Goal: Transaction & Acquisition: Book appointment/travel/reservation

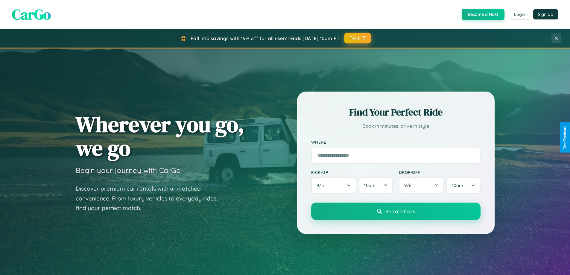
click at [358, 38] on button "FALL15" at bounding box center [357, 38] width 26 height 11
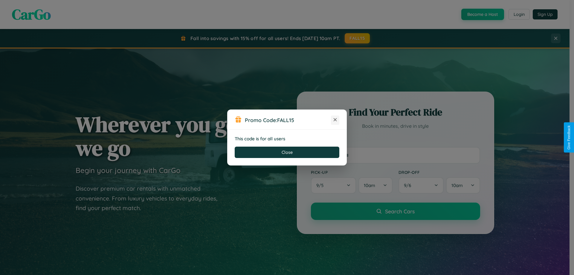
click at [335, 120] on icon at bounding box center [335, 120] width 6 height 6
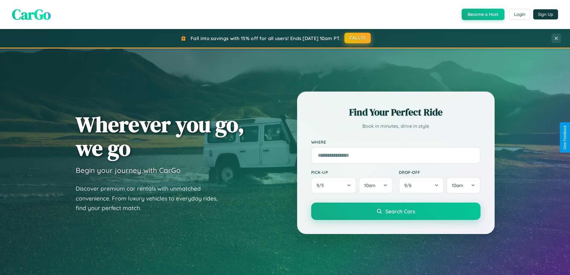
click at [358, 38] on button "FALL15" at bounding box center [357, 38] width 26 height 11
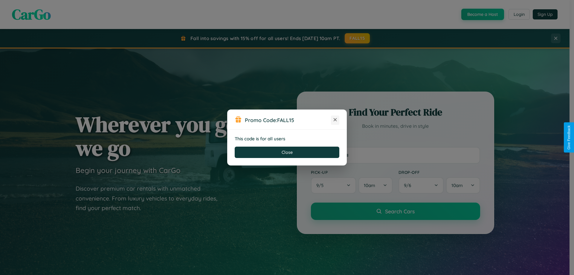
click at [335, 120] on icon at bounding box center [335, 120] width 6 height 6
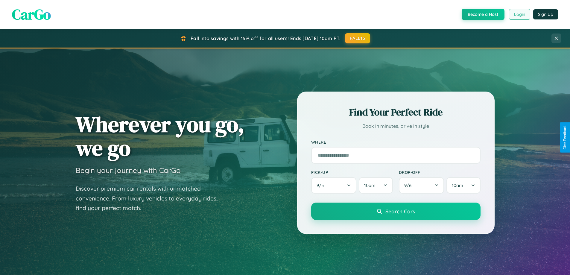
click at [519, 14] on button "Login" at bounding box center [519, 14] width 21 height 11
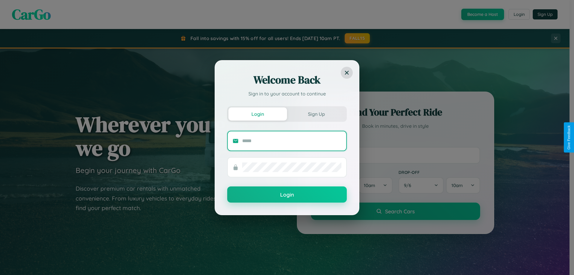
click at [292, 141] on input "text" at bounding box center [291, 141] width 99 height 10
type input "**********"
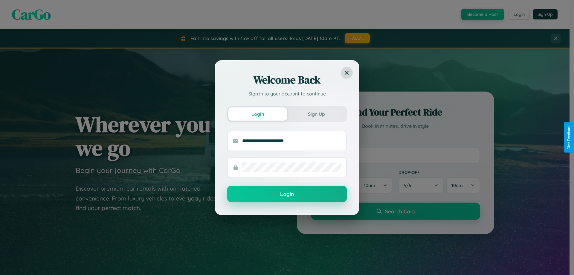
click at [287, 194] on button "Login" at bounding box center [287, 194] width 120 height 16
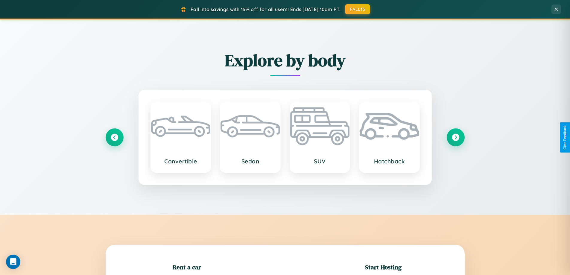
scroll to position [129, 0]
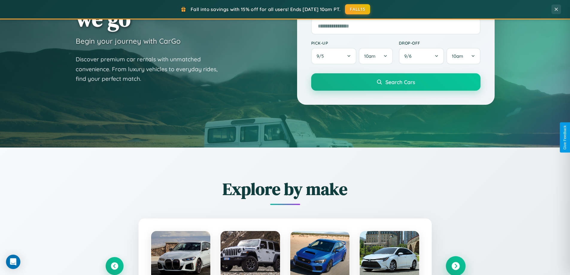
click at [455, 266] on icon at bounding box center [455, 266] width 8 height 8
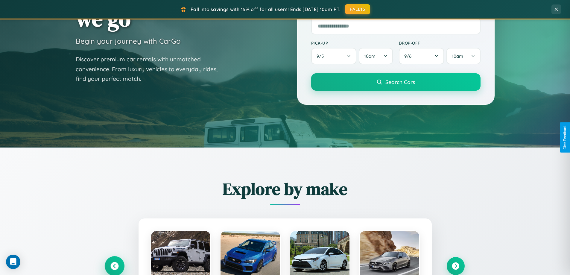
click at [114, 266] on icon at bounding box center [114, 266] width 8 height 8
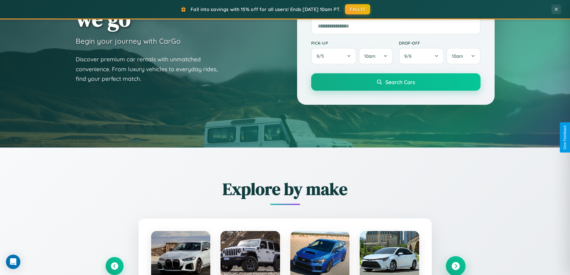
click at [455, 265] on icon at bounding box center [455, 266] width 8 height 8
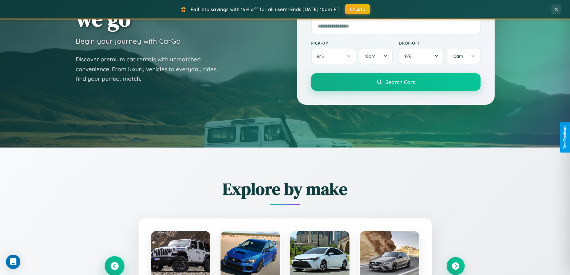
click at [114, 266] on icon at bounding box center [114, 266] width 8 height 8
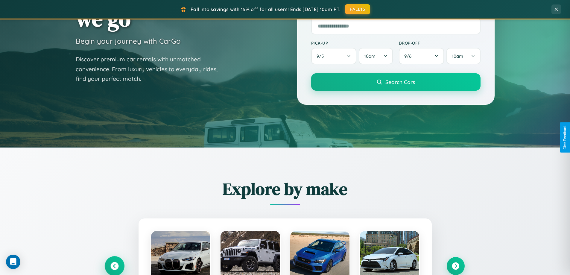
scroll to position [258, 0]
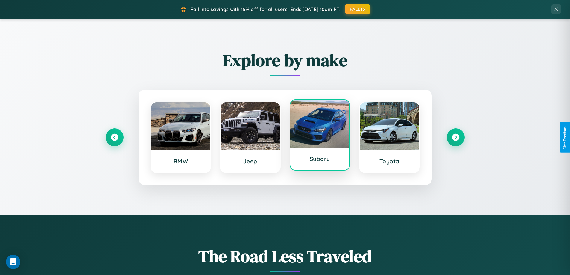
click at [319, 135] on div at bounding box center [320, 124] width 60 height 48
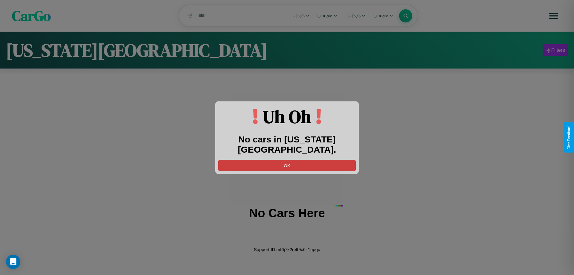
click at [287, 160] on button "OK" at bounding box center [287, 165] width 138 height 11
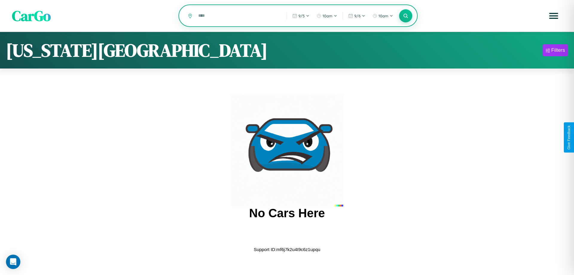
click at [238, 16] on input "text" at bounding box center [238, 15] width 86 height 10
click at [406, 16] on icon at bounding box center [406, 16] width 6 height 6
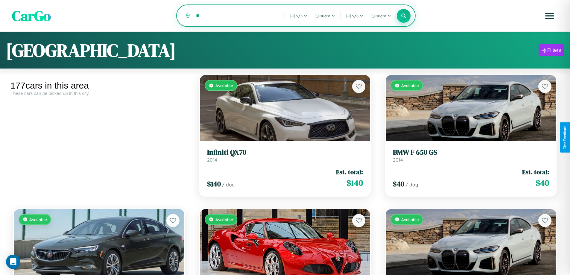
type input "*"
type input "*********"
click at [403, 16] on icon at bounding box center [404, 16] width 6 height 6
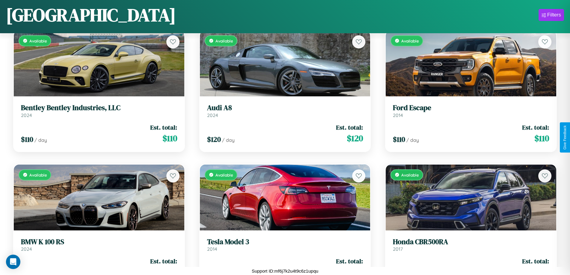
scroll to position [5575, 0]
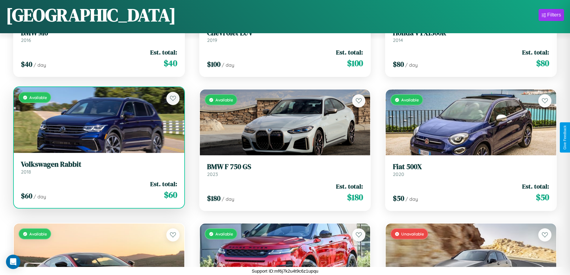
click at [98, 170] on link "Volkswagen Rabbit 2018" at bounding box center [99, 167] width 156 height 15
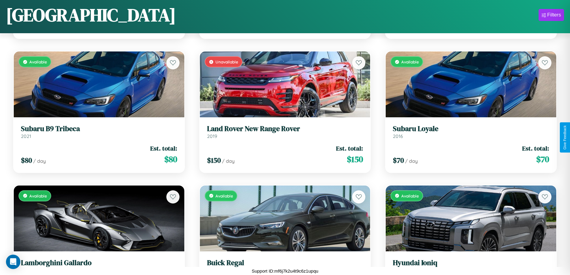
scroll to position [4504, 0]
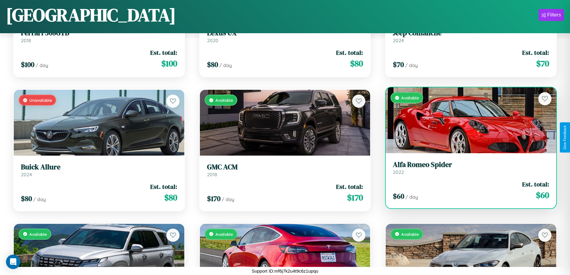
click at [467, 167] on h3 "Alfa Romeo Spider" at bounding box center [471, 164] width 156 height 9
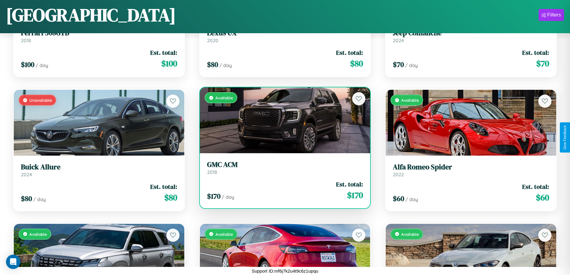
scroll to position [5843, 0]
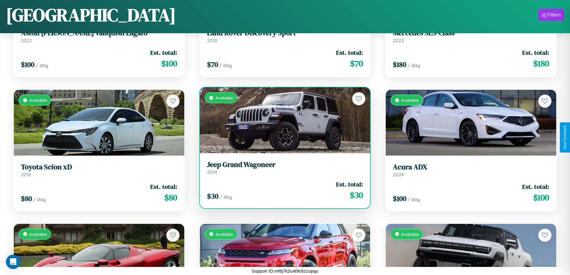
click at [282, 120] on div "Available" at bounding box center [285, 120] width 170 height 66
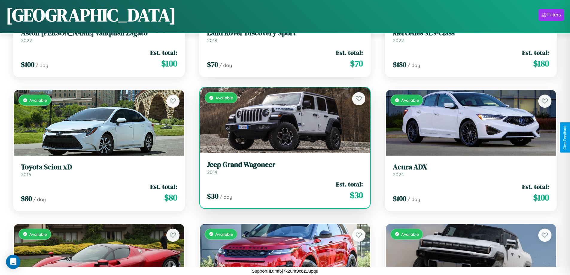
click at [282, 120] on div "Available" at bounding box center [285, 120] width 170 height 66
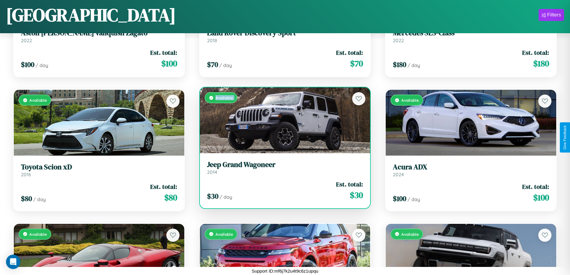
click at [282, 120] on div "Available" at bounding box center [285, 120] width 170 height 66
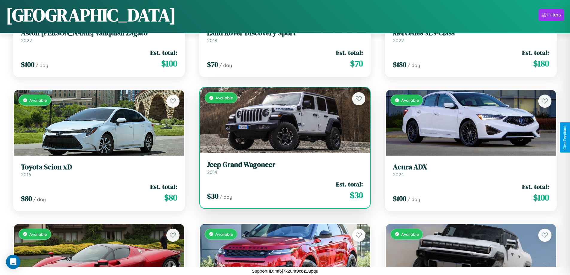
click at [282, 120] on div "Available" at bounding box center [285, 120] width 170 height 66
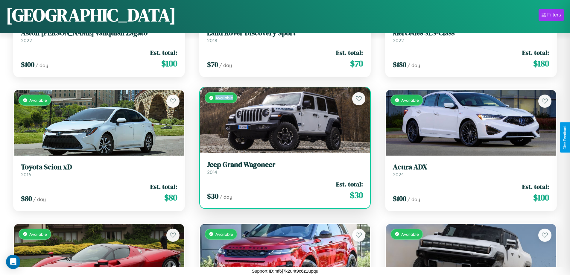
click at [282, 120] on div "Available" at bounding box center [285, 120] width 170 height 66
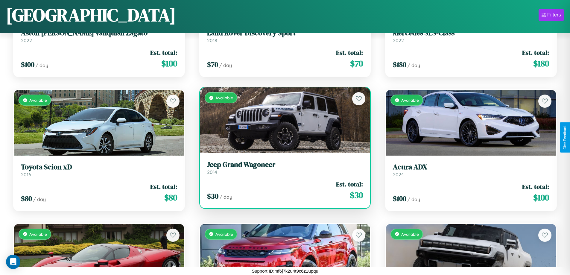
click at [282, 167] on h3 "Jeep Grand Wagoneer" at bounding box center [285, 164] width 156 height 9
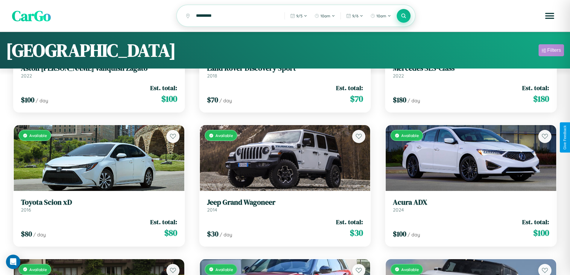
click at [551, 51] on div "Filters" at bounding box center [554, 50] width 14 height 6
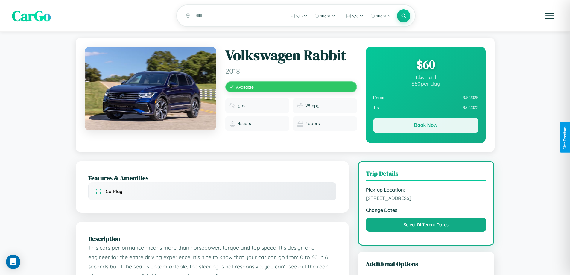
click at [425, 127] on button "Book Now" at bounding box center [425, 125] width 105 height 15
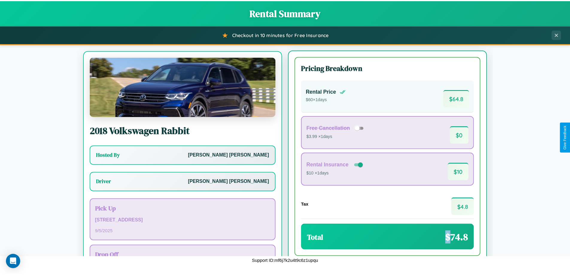
scroll to position [28, 0]
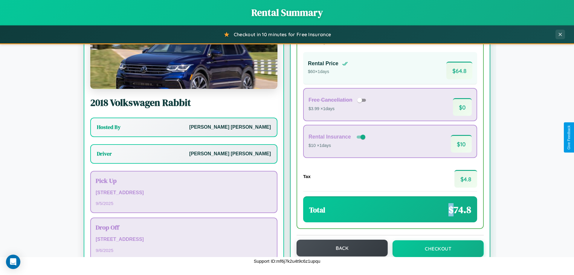
click at [339, 248] on button "Back" at bounding box center [342, 248] width 91 height 17
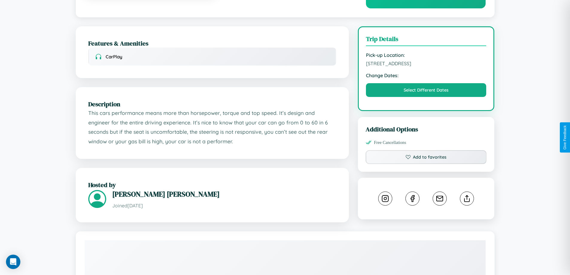
scroll to position [155, 0]
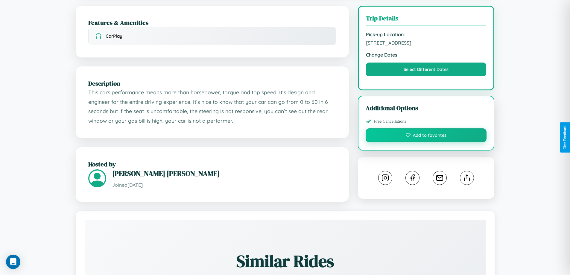
click at [426, 136] on button "Add to favorites" at bounding box center [425, 135] width 121 height 14
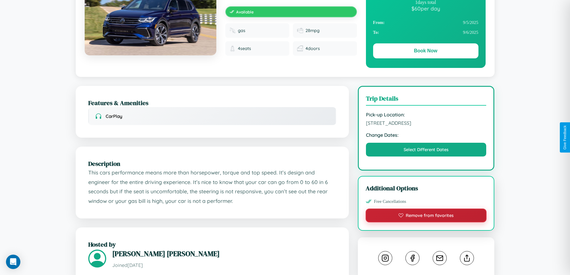
scroll to position [62, 0]
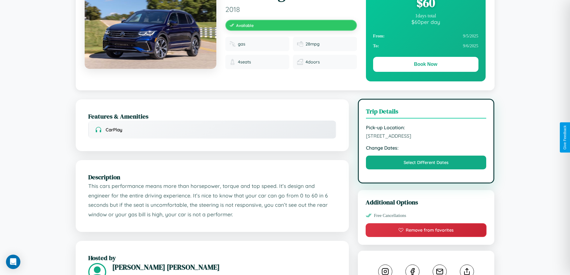
click at [426, 137] on span "[STREET_ADDRESS]" at bounding box center [426, 136] width 121 height 6
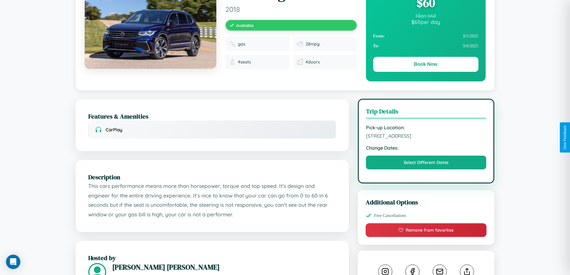
click at [426, 137] on span "[STREET_ADDRESS]" at bounding box center [426, 136] width 121 height 6
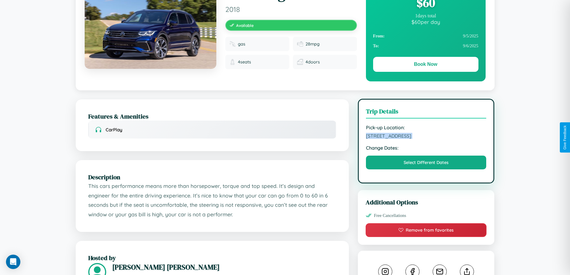
click at [426, 137] on span "[STREET_ADDRESS]" at bounding box center [426, 136] width 121 height 6
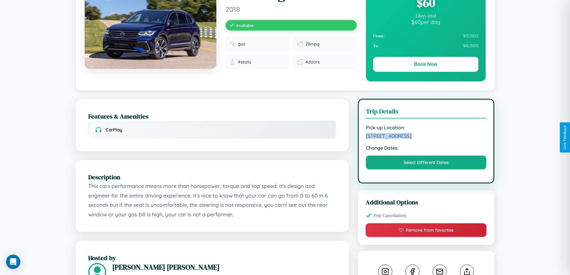
click at [426, 137] on span "[STREET_ADDRESS]" at bounding box center [426, 136] width 121 height 6
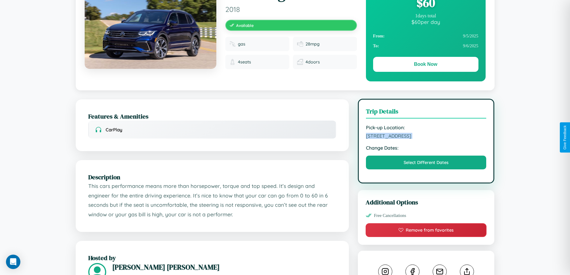
click at [426, 137] on span "[STREET_ADDRESS]" at bounding box center [426, 136] width 121 height 6
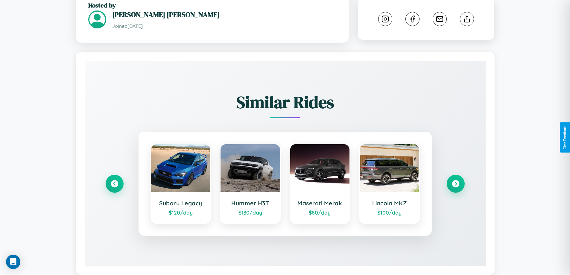
scroll to position [329, 0]
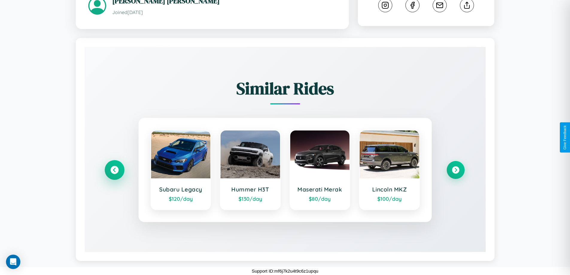
click at [114, 170] on icon at bounding box center [114, 170] width 8 height 8
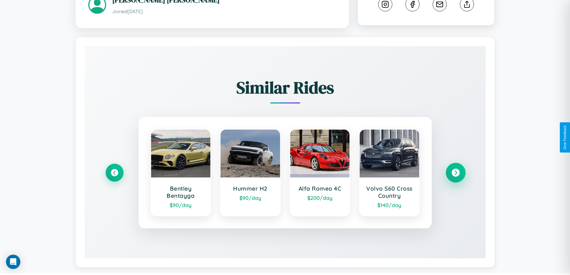
click at [455, 173] on icon at bounding box center [455, 173] width 8 height 8
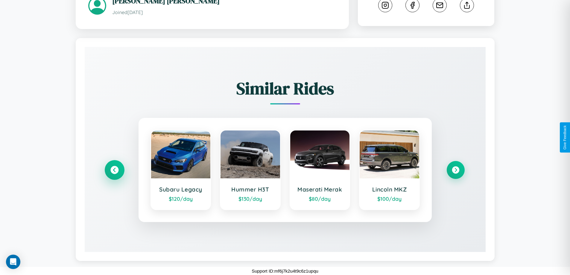
click at [114, 170] on icon at bounding box center [114, 170] width 8 height 8
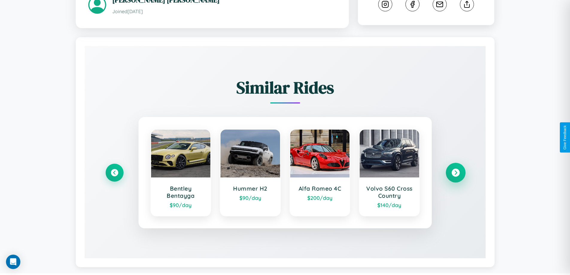
click at [455, 173] on icon at bounding box center [455, 173] width 8 height 8
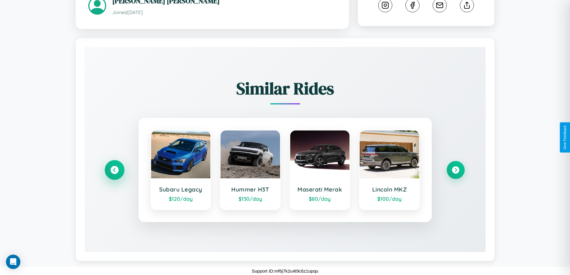
click at [114, 170] on icon at bounding box center [114, 170] width 8 height 8
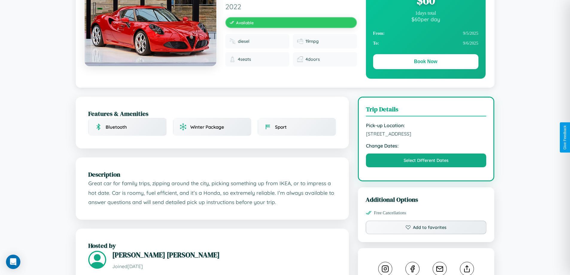
scroll to position [65, 0]
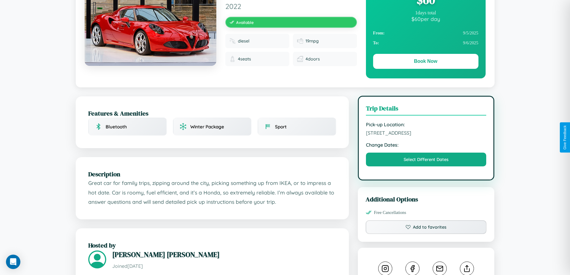
click at [426, 136] on span "[STREET_ADDRESS]" at bounding box center [426, 133] width 121 height 6
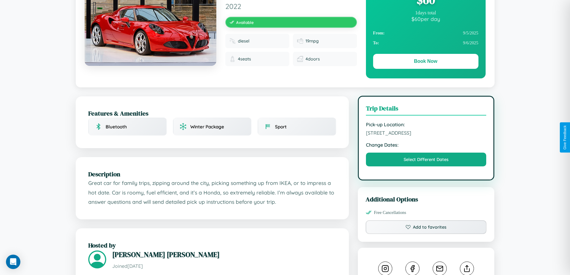
click at [426, 136] on span "[STREET_ADDRESS]" at bounding box center [426, 133] width 121 height 6
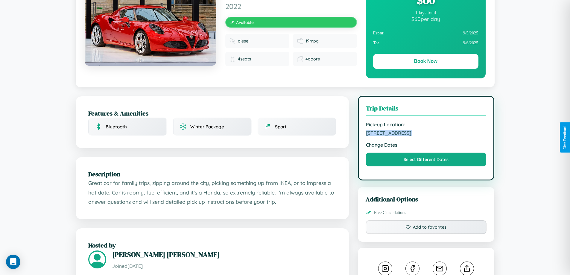
click at [426, 136] on span "[STREET_ADDRESS]" at bounding box center [426, 133] width 121 height 6
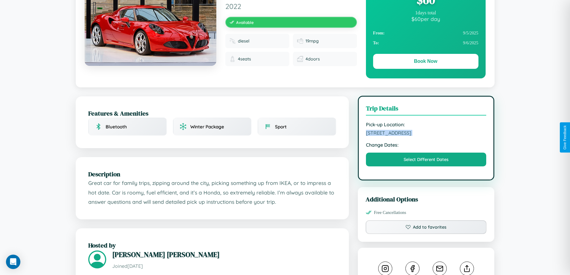
click at [426, 136] on span "[STREET_ADDRESS]" at bounding box center [426, 133] width 121 height 6
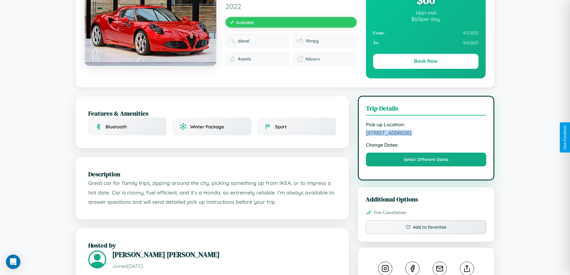
click at [426, 136] on span "[STREET_ADDRESS]" at bounding box center [426, 133] width 121 height 6
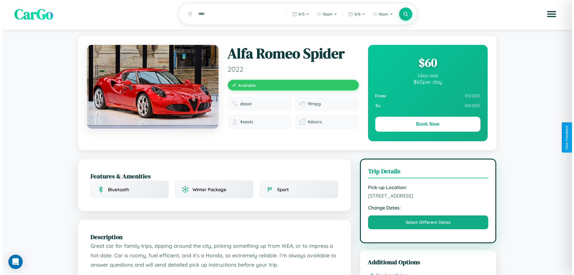
scroll to position [0, 0]
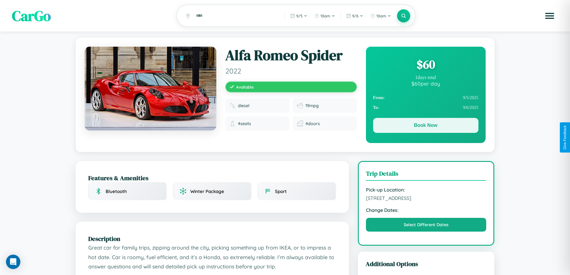
click at [425, 126] on button "Book Now" at bounding box center [425, 125] width 105 height 15
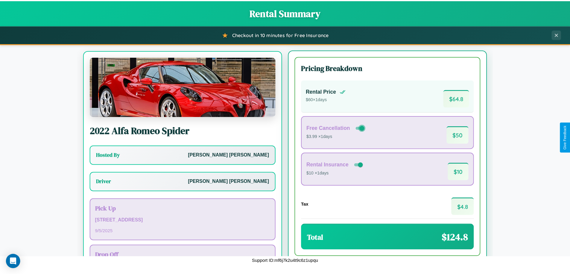
scroll to position [28, 0]
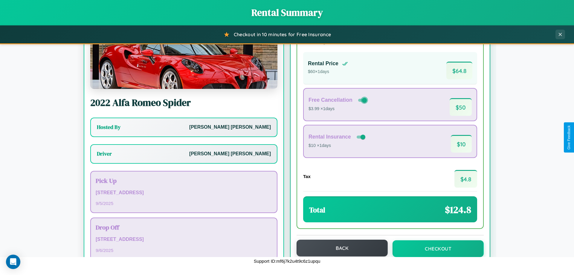
click at [339, 248] on button "Back" at bounding box center [342, 248] width 91 height 17
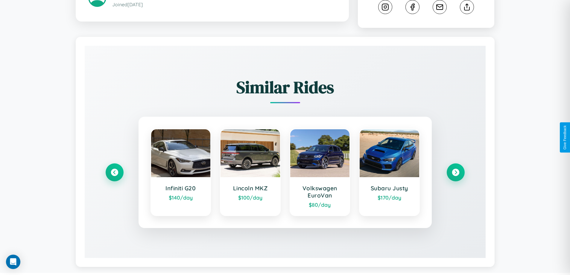
scroll to position [339, 0]
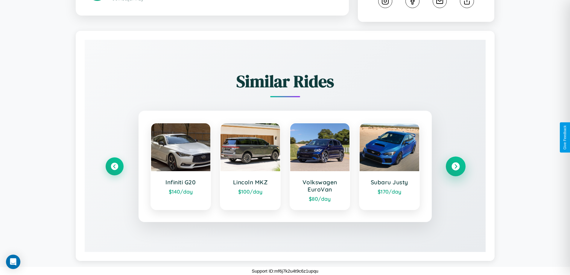
click at [455, 166] on icon at bounding box center [455, 166] width 8 height 8
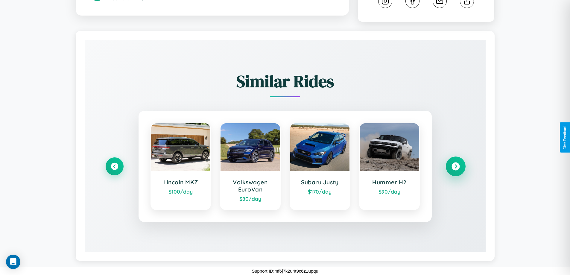
click at [455, 166] on icon at bounding box center [455, 166] width 8 height 8
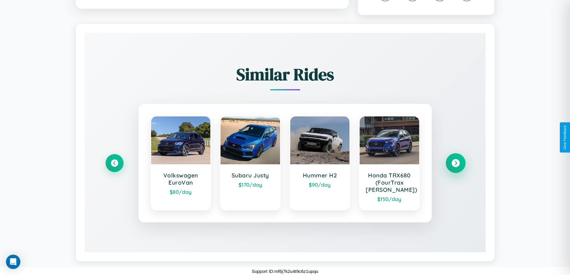
click at [455, 167] on icon at bounding box center [455, 163] width 8 height 8
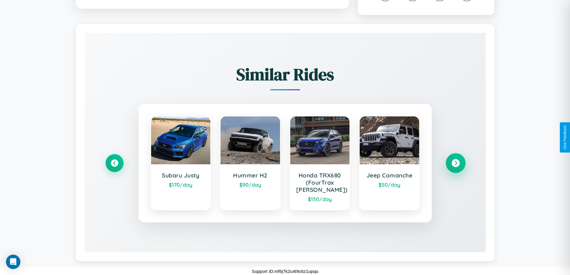
click at [455, 167] on icon at bounding box center [455, 163] width 8 height 8
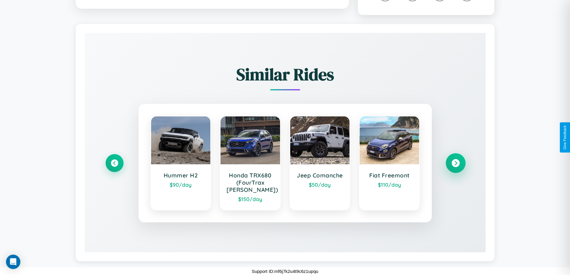
click at [455, 167] on icon at bounding box center [455, 163] width 8 height 8
